Goal: Find specific page/section: Find specific page/section

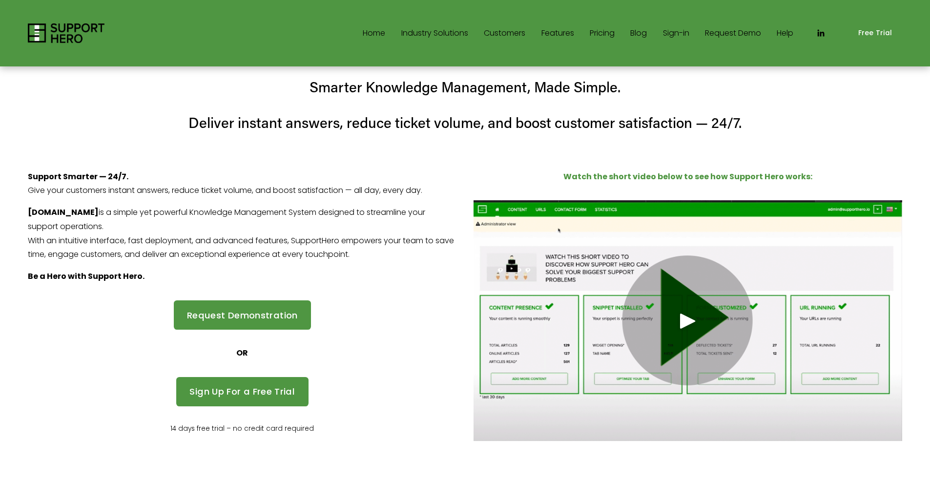
click at [666, 30] on link "Sign-in" at bounding box center [676, 33] width 26 height 16
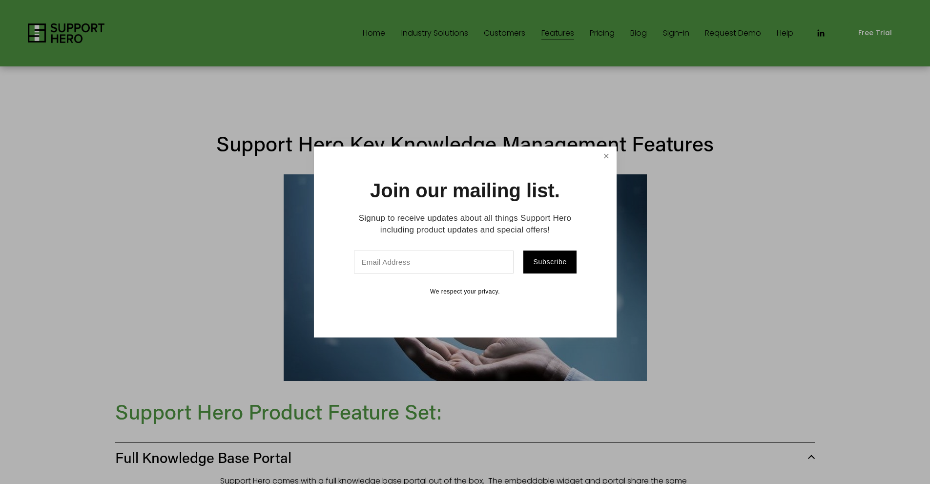
click at [611, 159] on link "Close" at bounding box center [605, 156] width 17 height 17
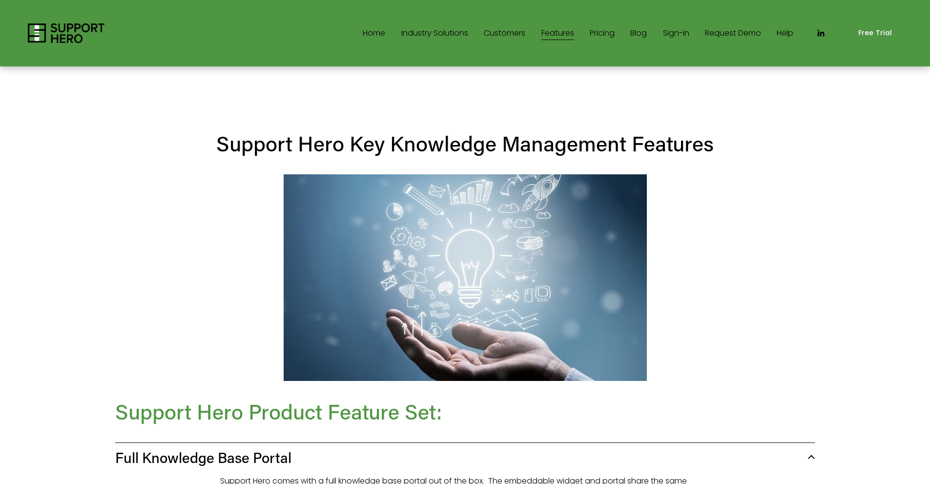
click at [784, 33] on link "Help" at bounding box center [784, 33] width 17 height 16
